Goal: Task Accomplishment & Management: Manage account settings

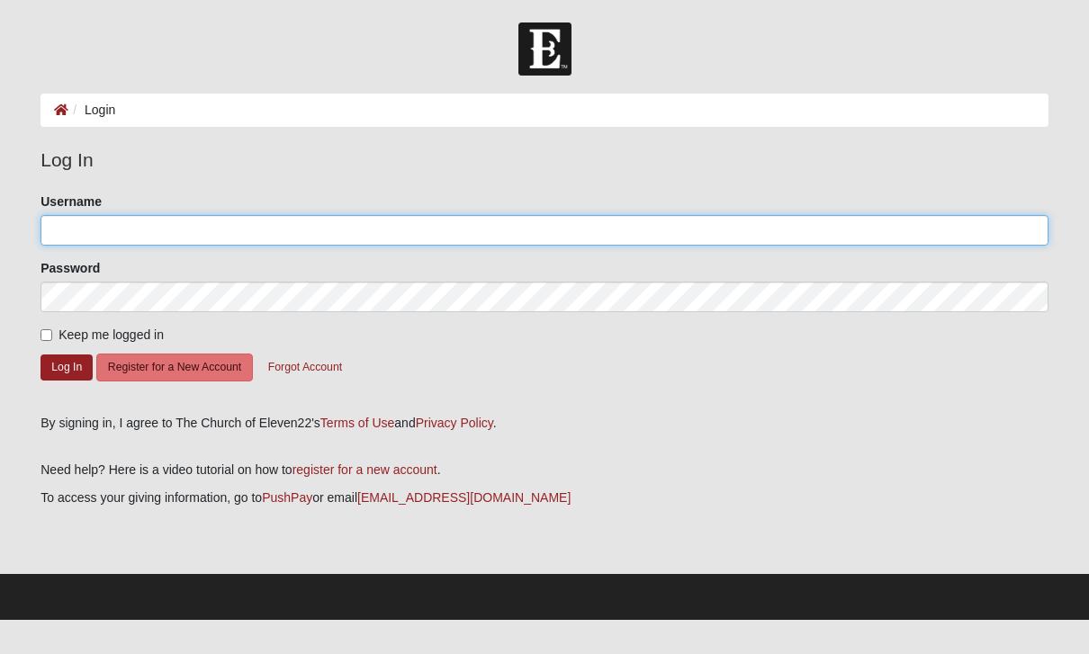
type input "bmccullers"
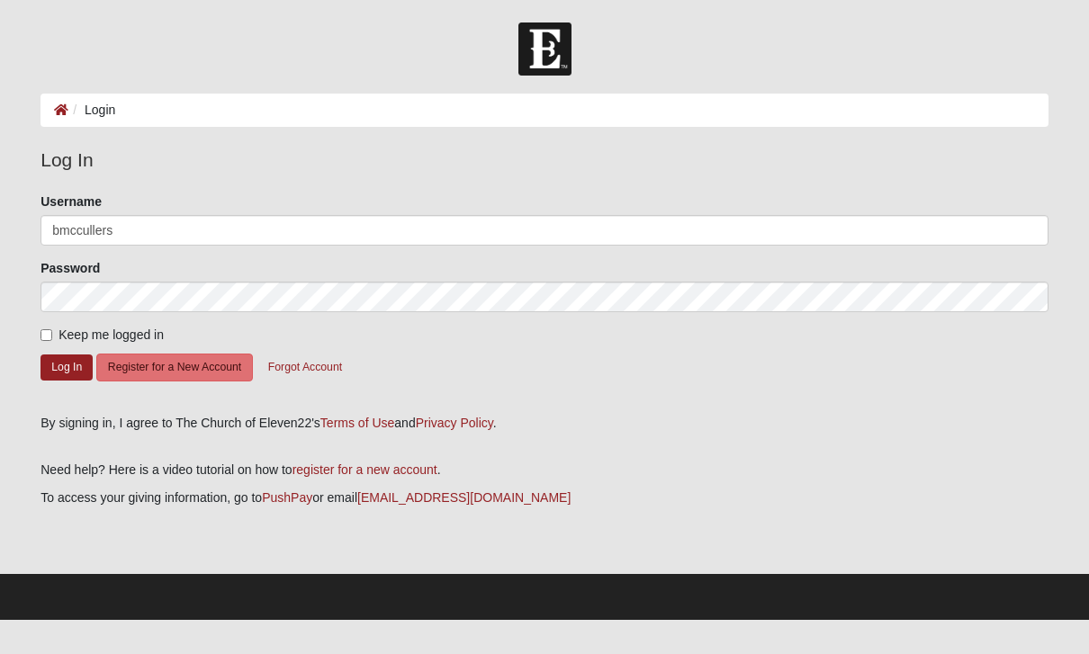
click at [67, 366] on button "Log In" at bounding box center [66, 368] width 52 height 26
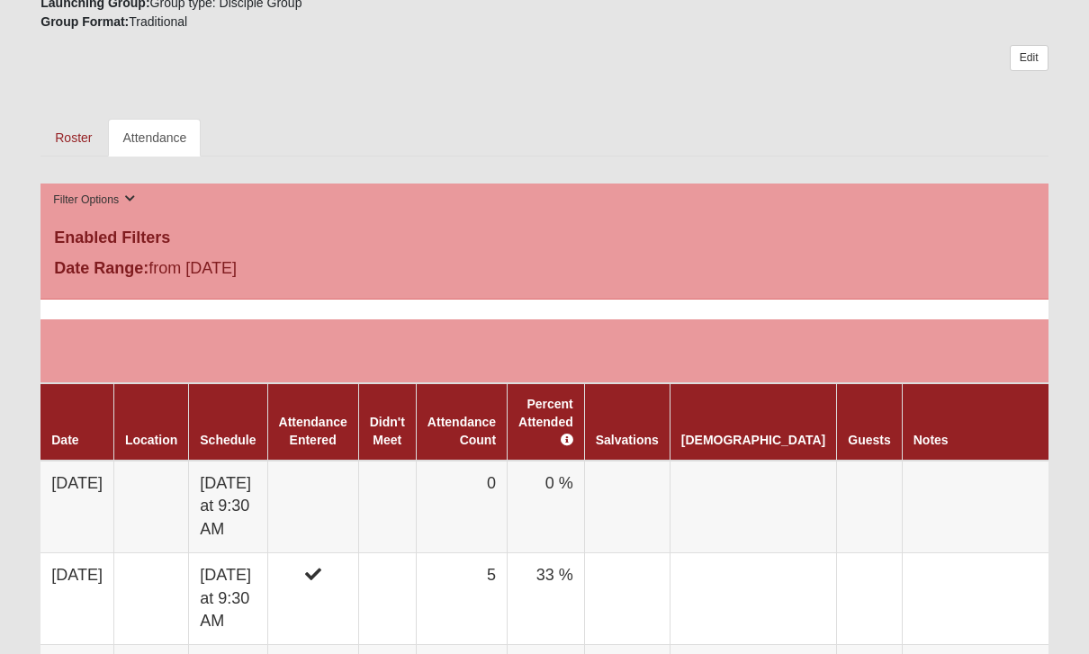
scroll to position [753, 0]
click at [77, 142] on link "Roster" at bounding box center [73, 138] width 66 height 38
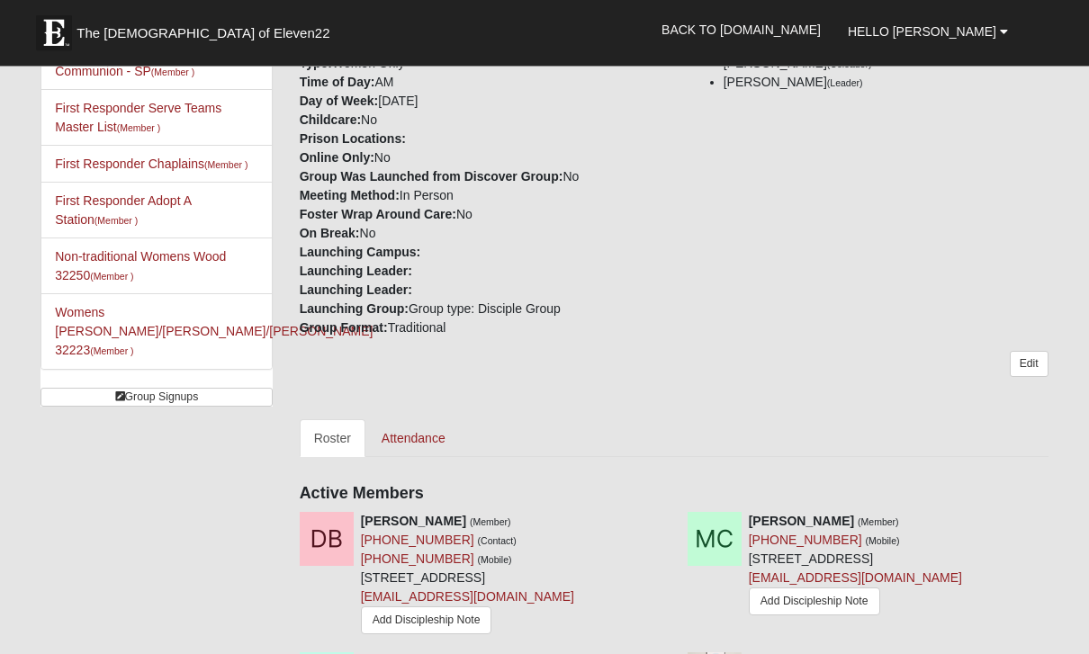
scroll to position [485, 0]
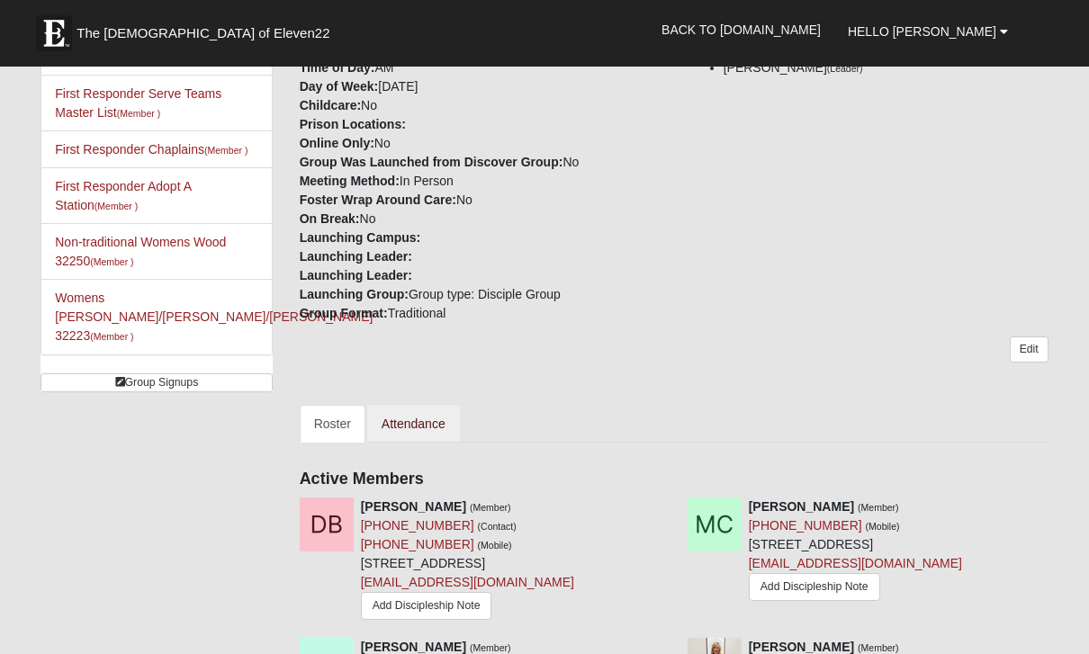
click at [418, 427] on link "Attendance" at bounding box center [413, 424] width 93 height 38
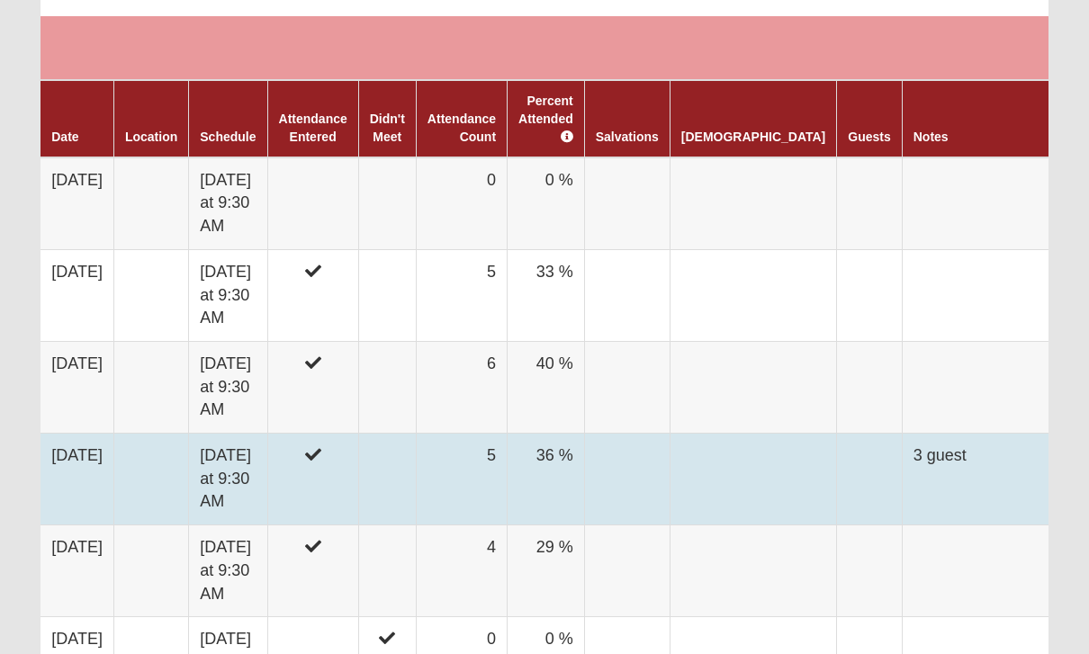
scroll to position [1057, 0]
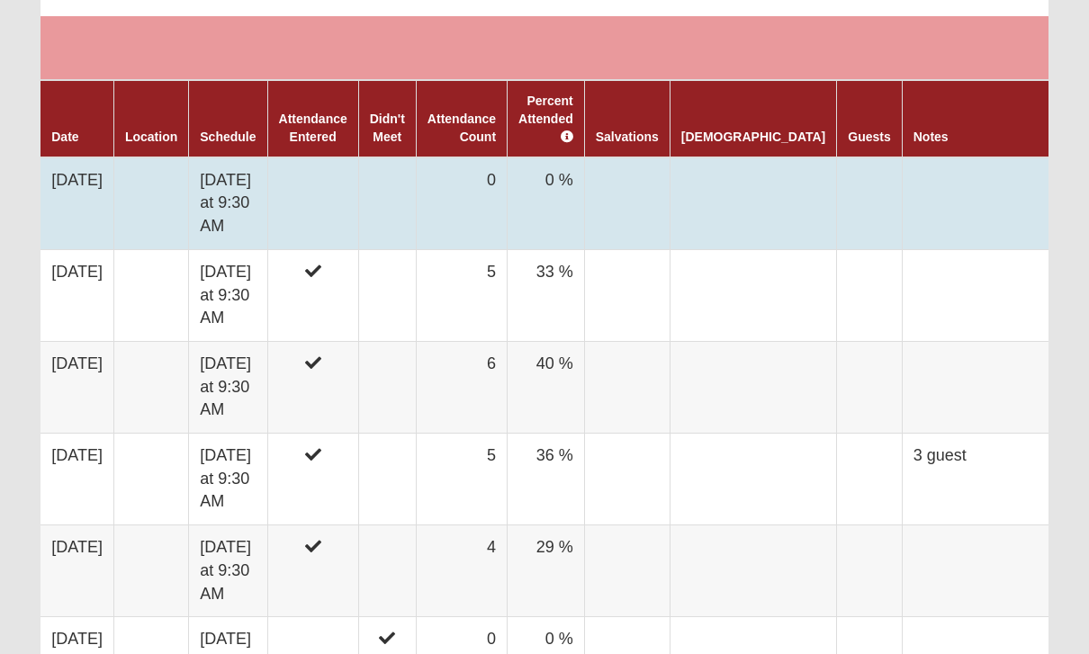
click at [340, 181] on td at bounding box center [312, 203] width 91 height 93
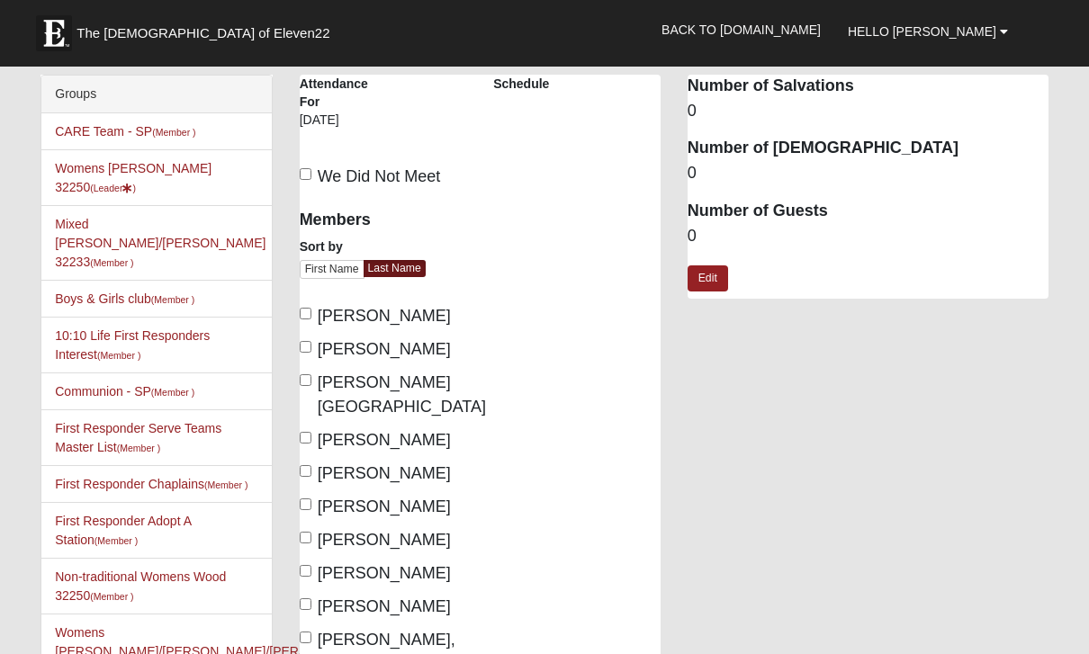
click at [310, 432] on input "[PERSON_NAME]" at bounding box center [306, 438] width 12 height 12
checkbox input "true"
click at [311, 499] on input "[PERSON_NAME]" at bounding box center [306, 505] width 12 height 12
checkbox input "true"
click at [310, 532] on input "[PERSON_NAME]" at bounding box center [306, 538] width 12 height 12
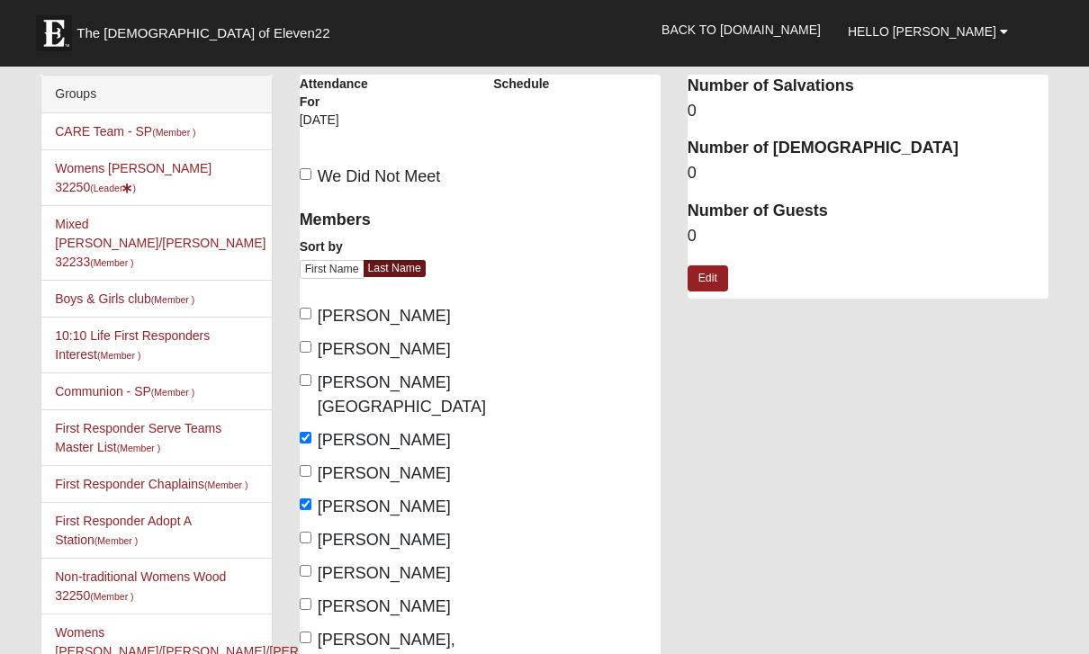
checkbox input "true"
click at [311, 598] on input "[PERSON_NAME]" at bounding box center [306, 604] width 12 height 12
checkbox input "true"
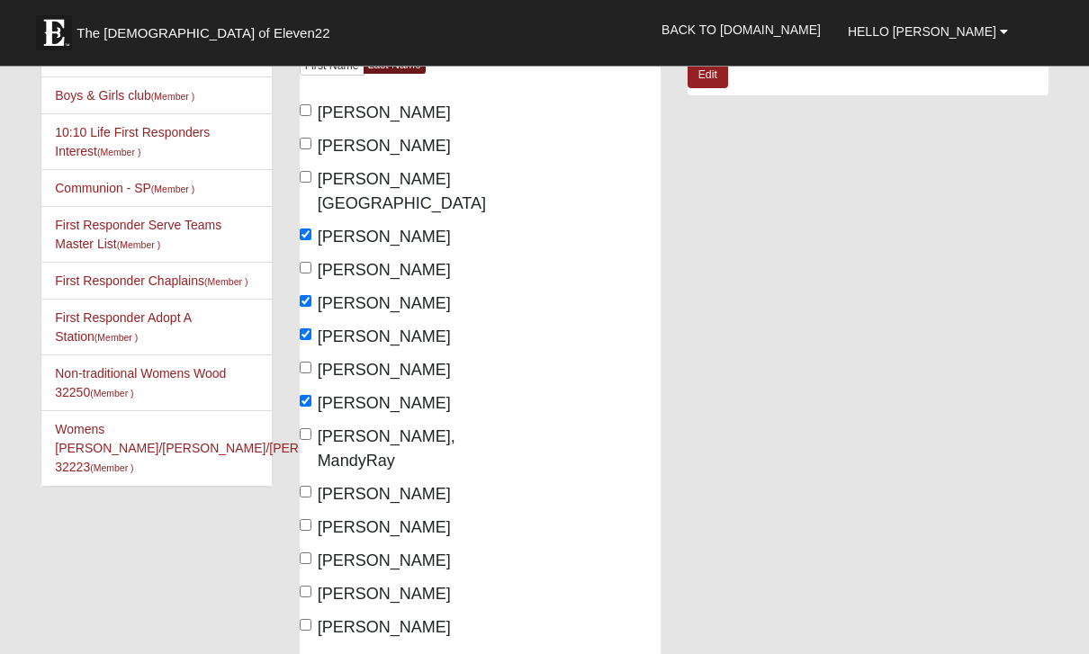
scroll to position [204, 0]
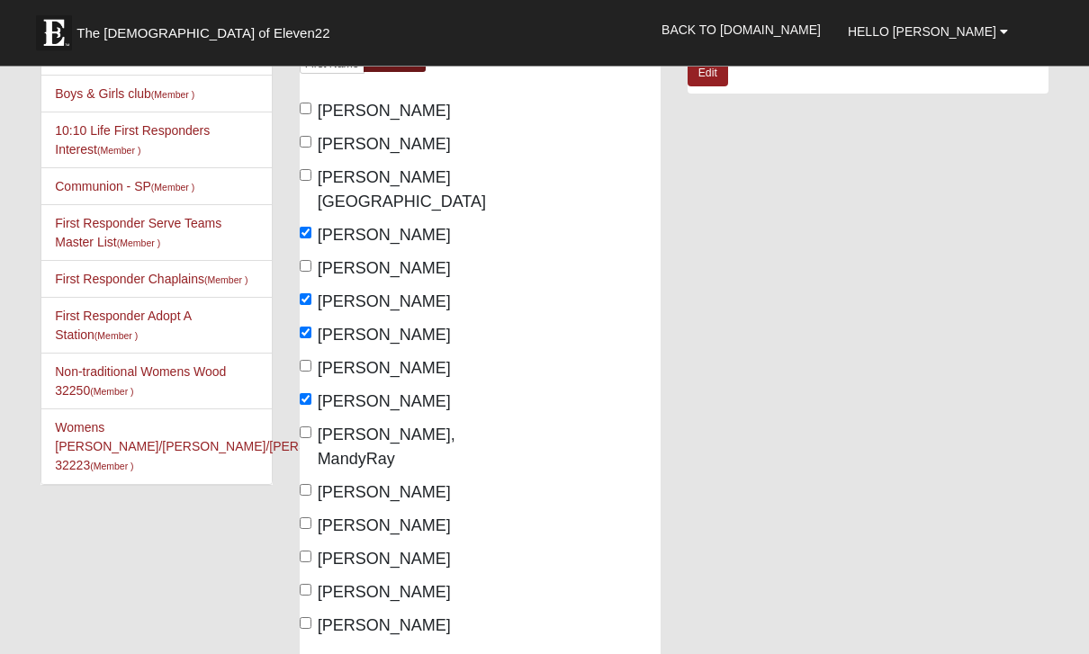
click at [310, 552] on input "[PERSON_NAME]" at bounding box center [306, 558] width 12 height 12
checkbox input "true"
click at [306, 585] on input "[PERSON_NAME]" at bounding box center [306, 591] width 12 height 12
checkbox input "true"
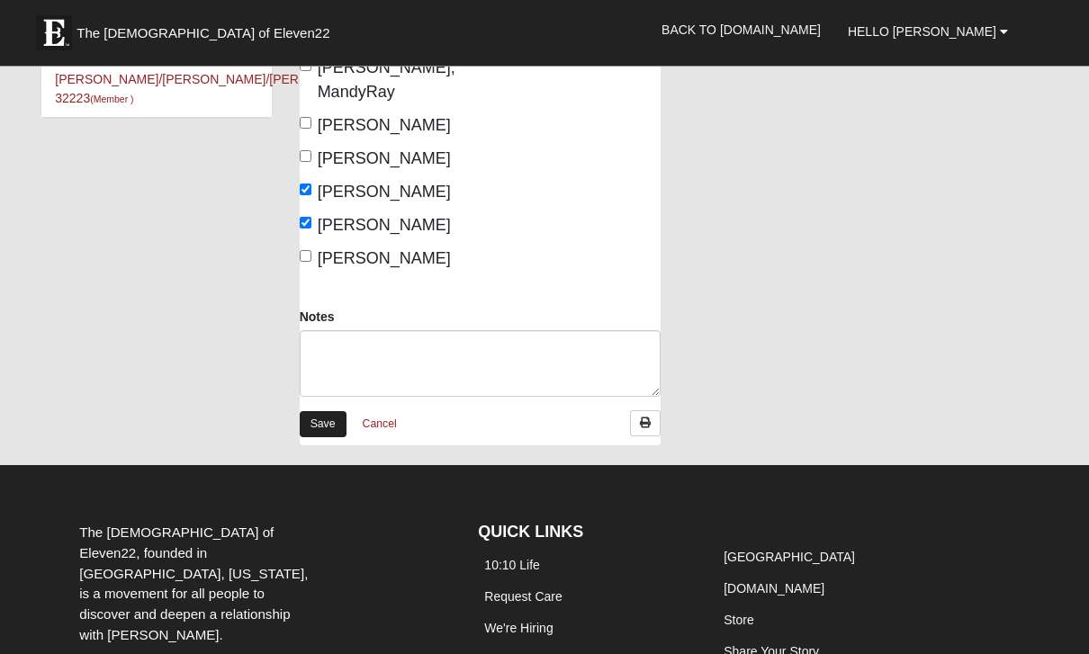
scroll to position [572, 0]
click at [320, 411] on link "Save" at bounding box center [323, 424] width 47 height 26
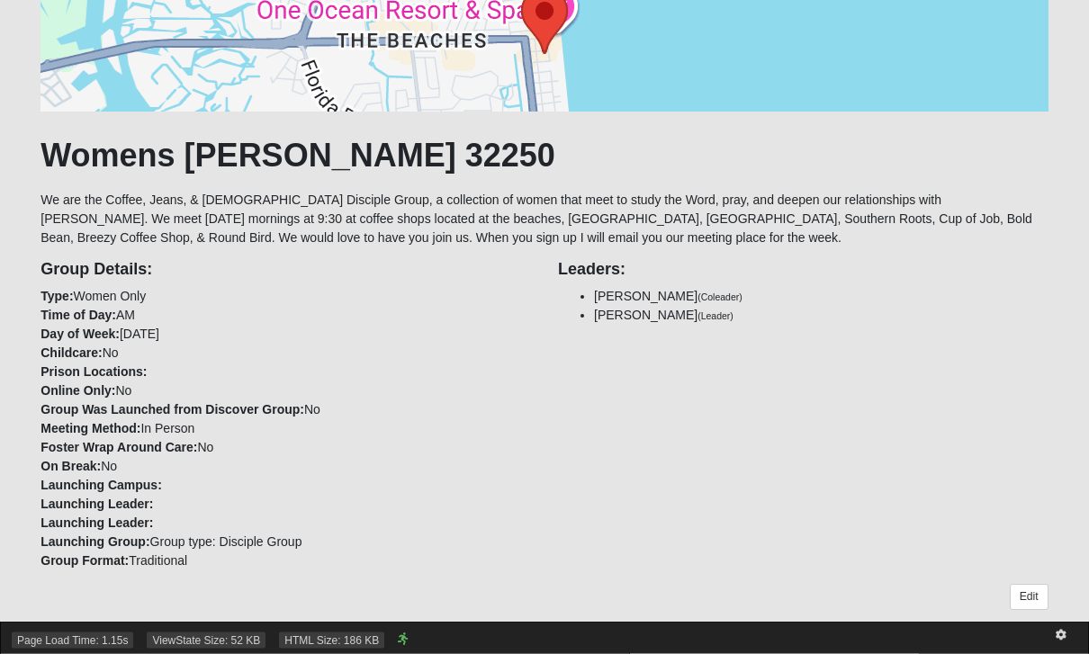
scroll to position [214, 0]
